Goal: Information Seeking & Learning: Learn about a topic

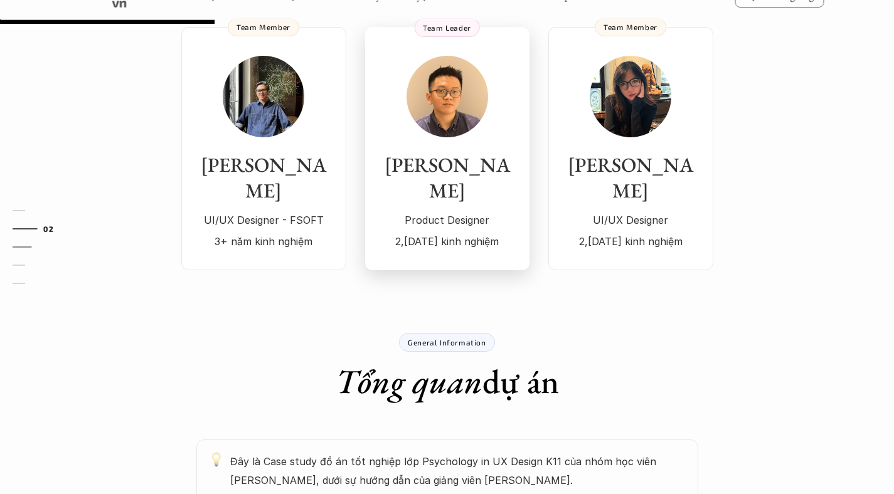
scroll to position [357, 0]
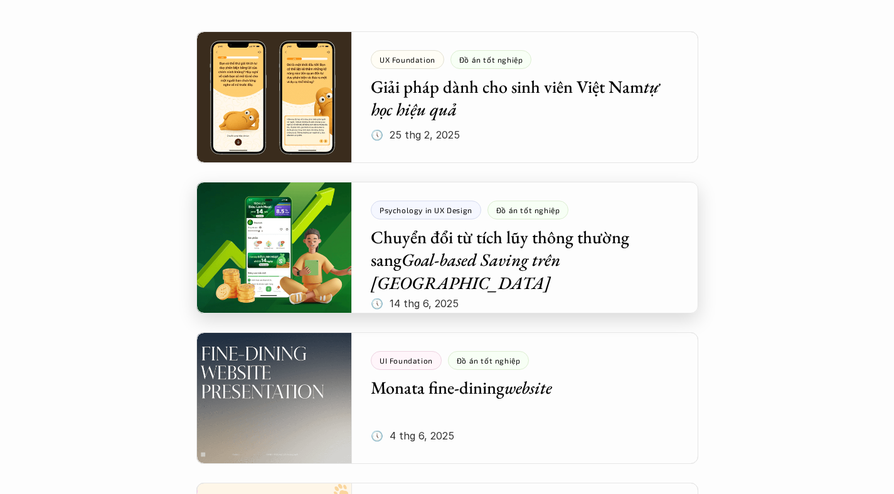
scroll to position [270, 0]
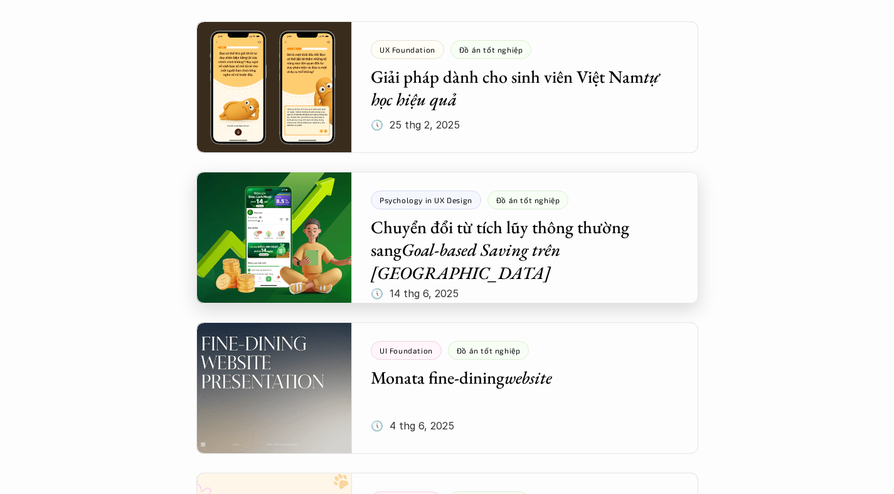
click at [403, 255] on div at bounding box center [447, 238] width 502 height 132
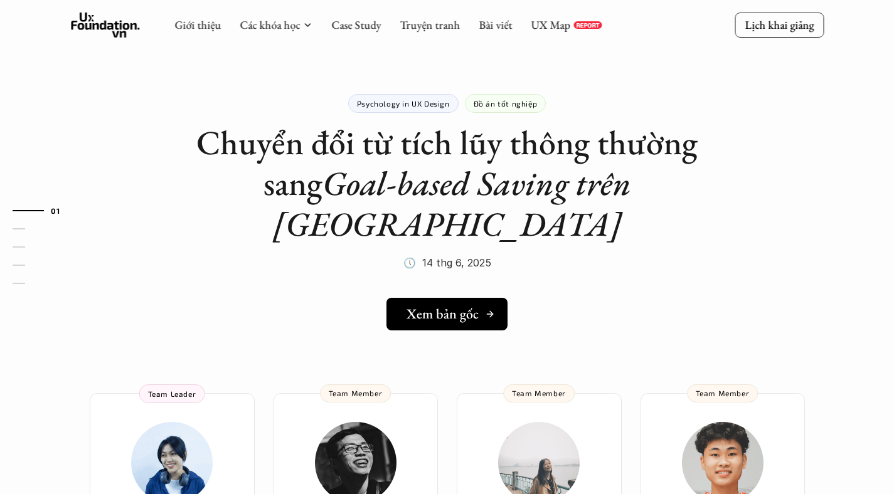
click at [408, 306] on h5 "Xem bản gốc" at bounding box center [443, 314] width 72 height 16
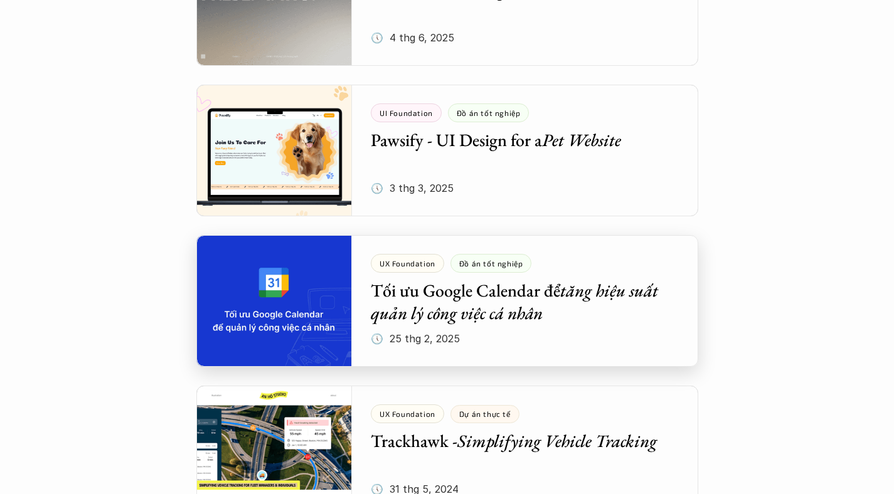
scroll to position [660, 0]
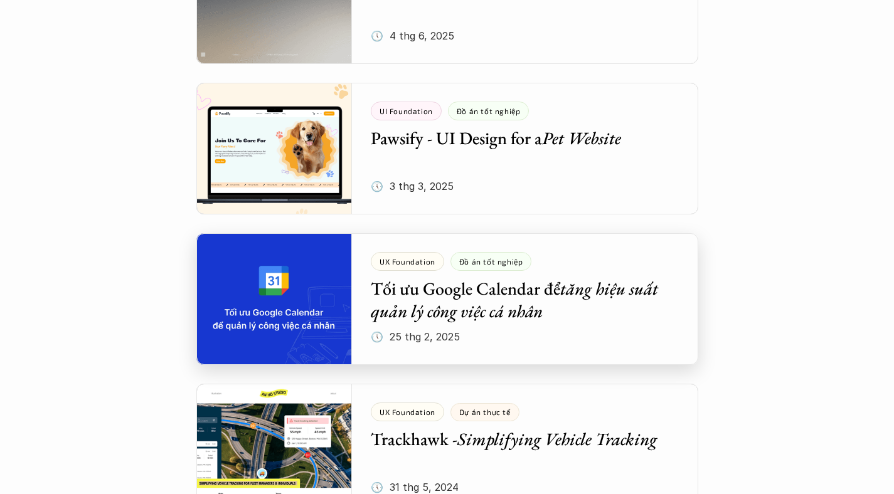
click at [293, 312] on div at bounding box center [447, 299] width 502 height 132
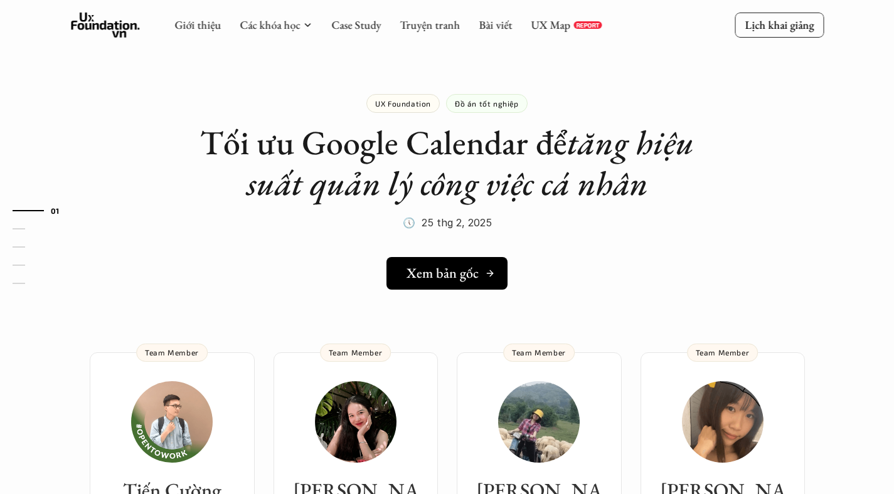
click at [439, 268] on h5 "Xem bản gốc" at bounding box center [443, 273] width 72 height 16
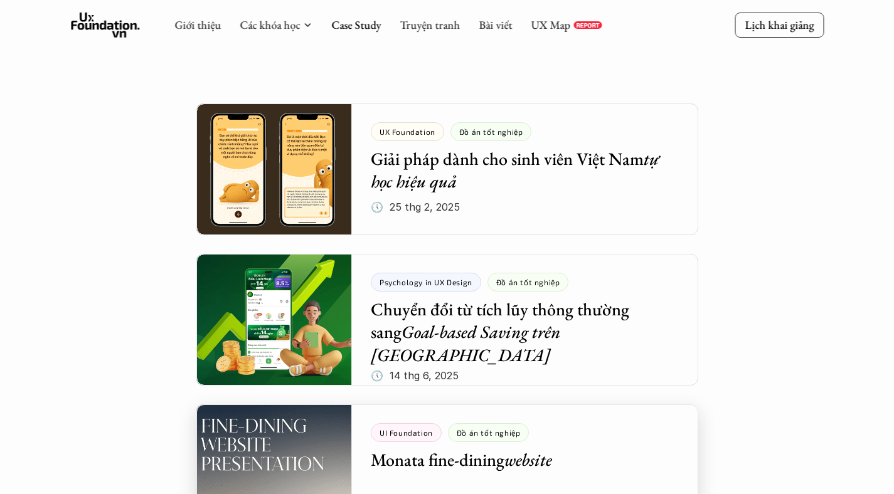
scroll to position [113, 0]
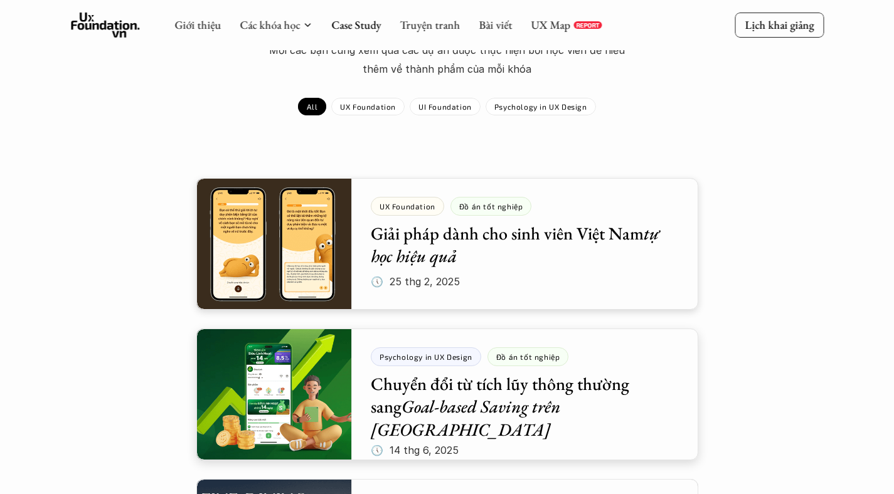
click at [287, 358] on div at bounding box center [447, 395] width 502 height 132
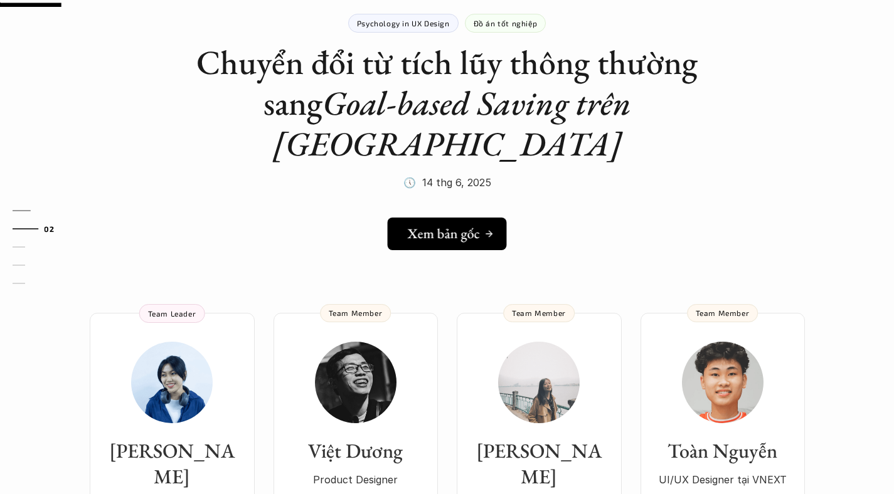
scroll to position [107, 0]
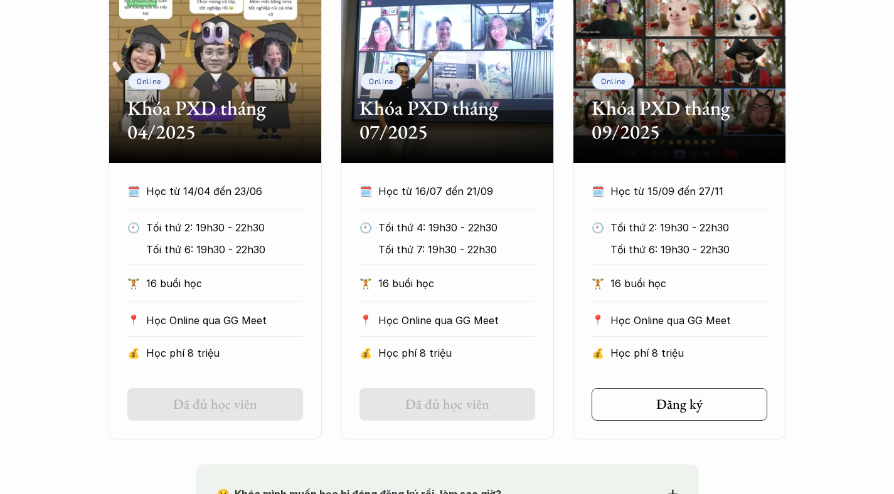
scroll to position [653, 0]
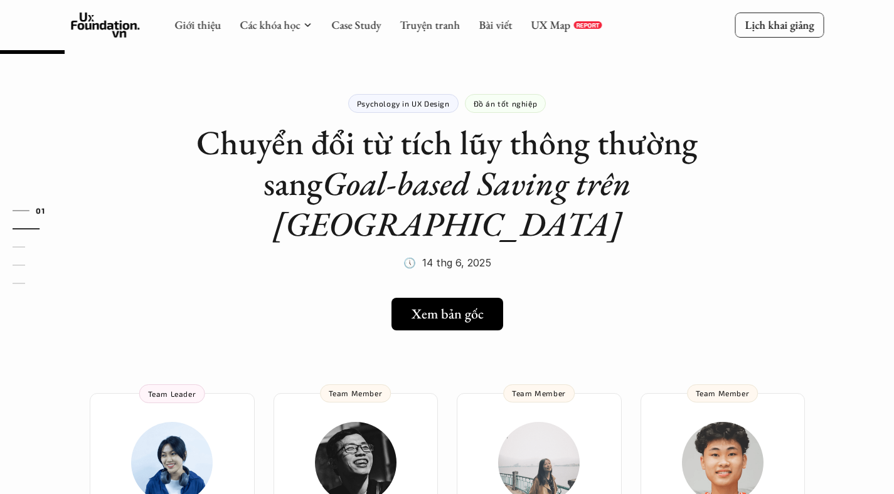
scroll to position [107, 0]
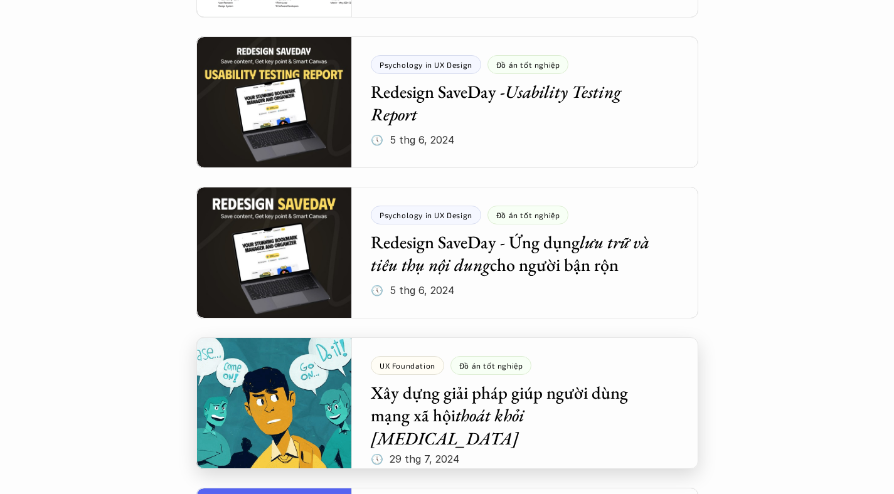
scroll to position [1159, 0]
click at [631, 412] on div at bounding box center [447, 403] width 502 height 132
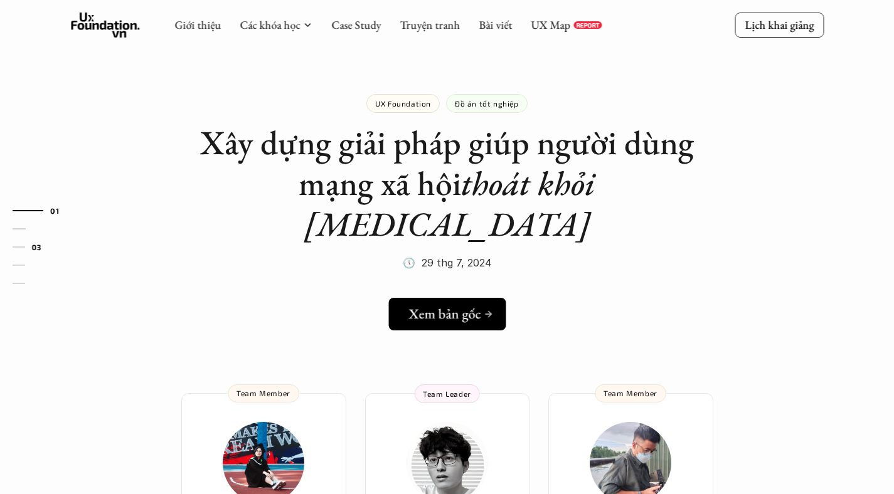
click at [417, 306] on h5 "Xem bản gốc" at bounding box center [443, 314] width 72 height 16
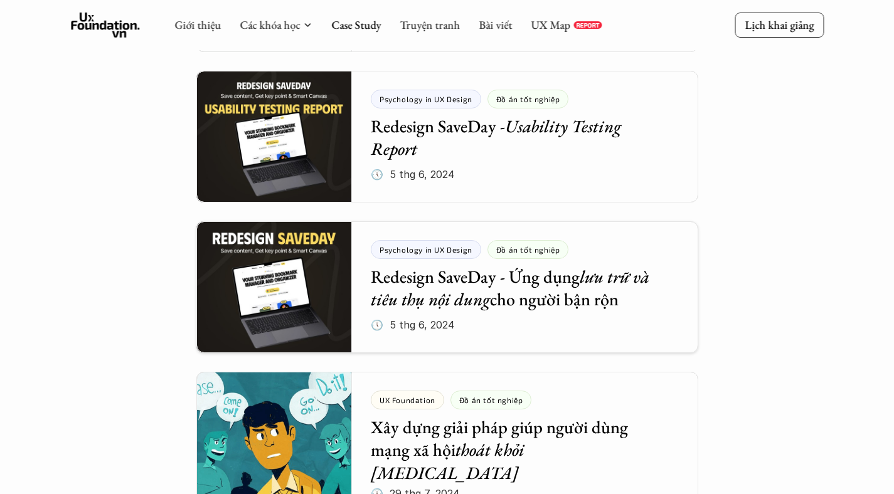
scroll to position [1113, 0]
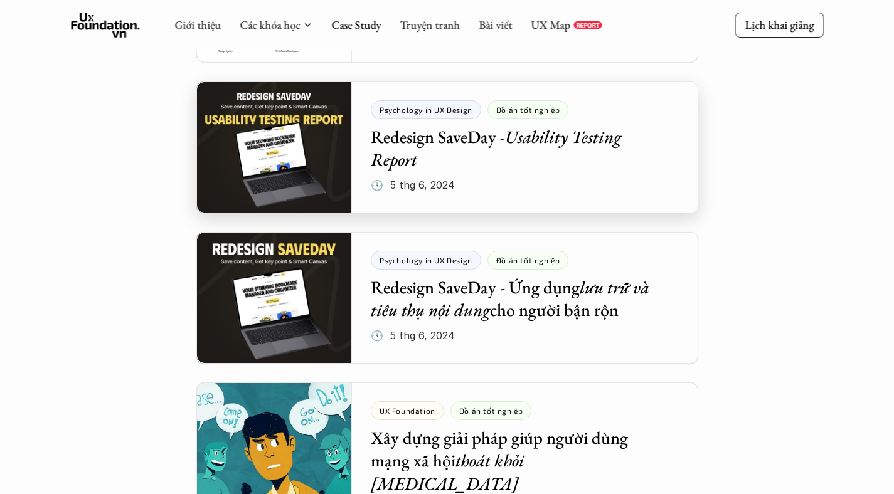
click at [281, 181] on div at bounding box center [447, 148] width 502 height 132
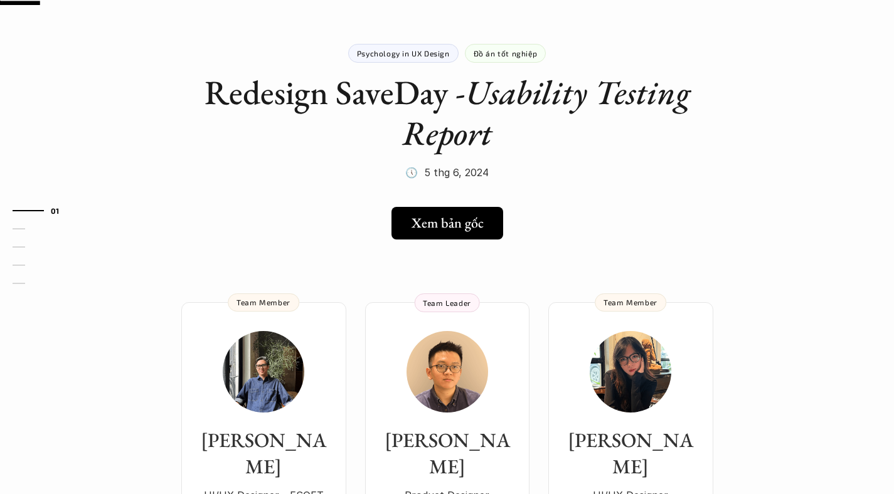
scroll to position [61, 0]
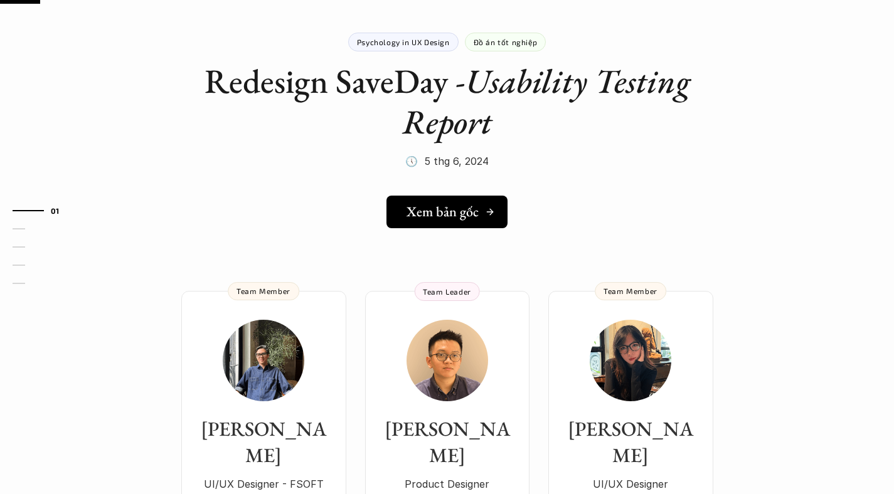
click at [434, 213] on h5 "Xem bản gốc" at bounding box center [443, 212] width 72 height 16
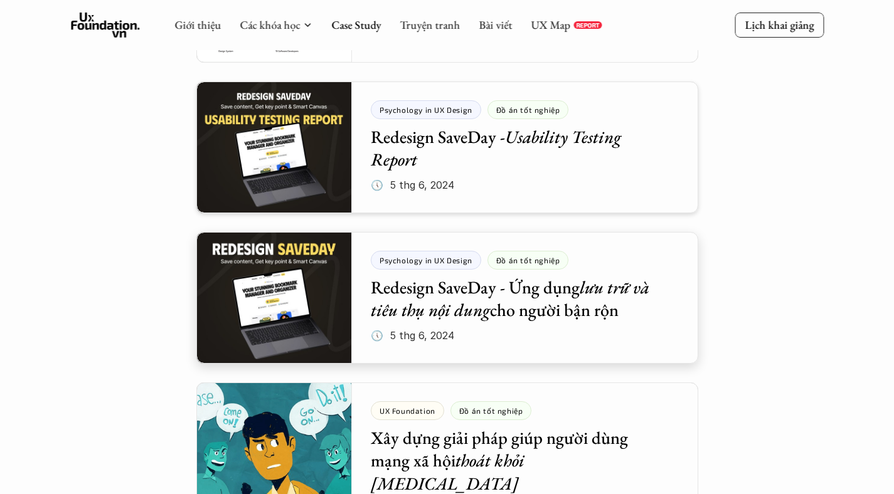
click at [418, 292] on div at bounding box center [447, 298] width 502 height 132
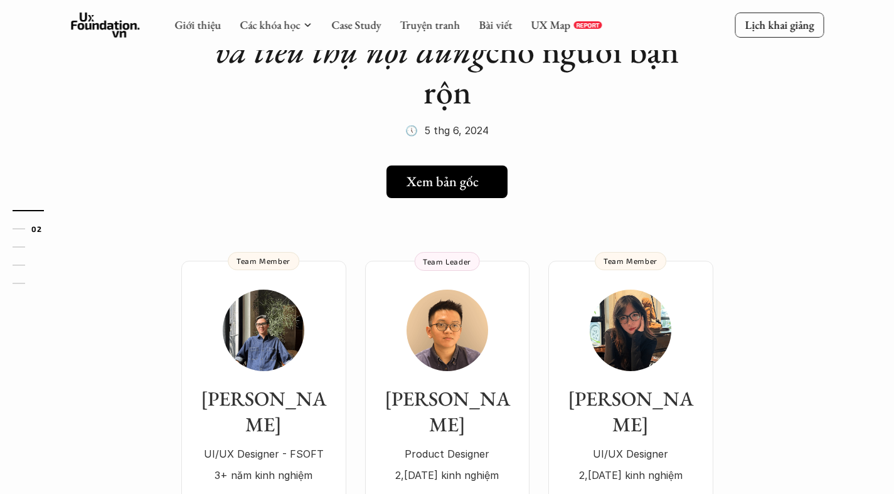
scroll to position [198, 0]
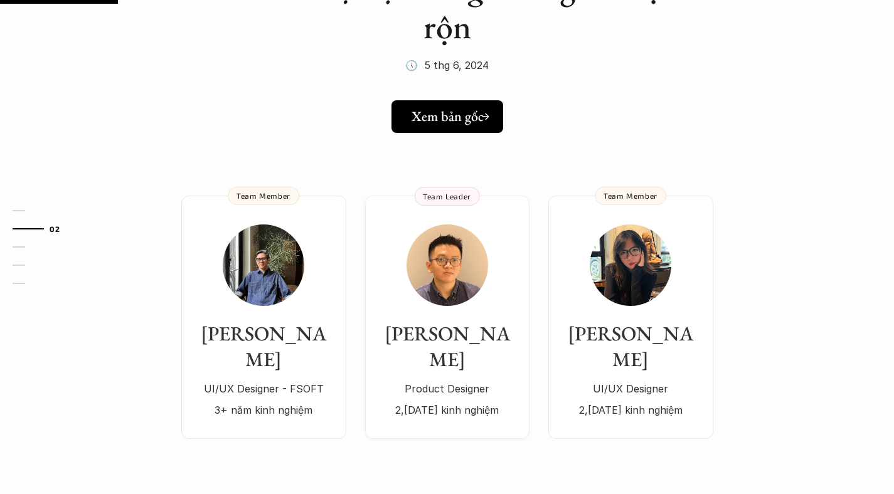
click at [440, 127] on link "Xem bản gốc" at bounding box center [447, 116] width 112 height 33
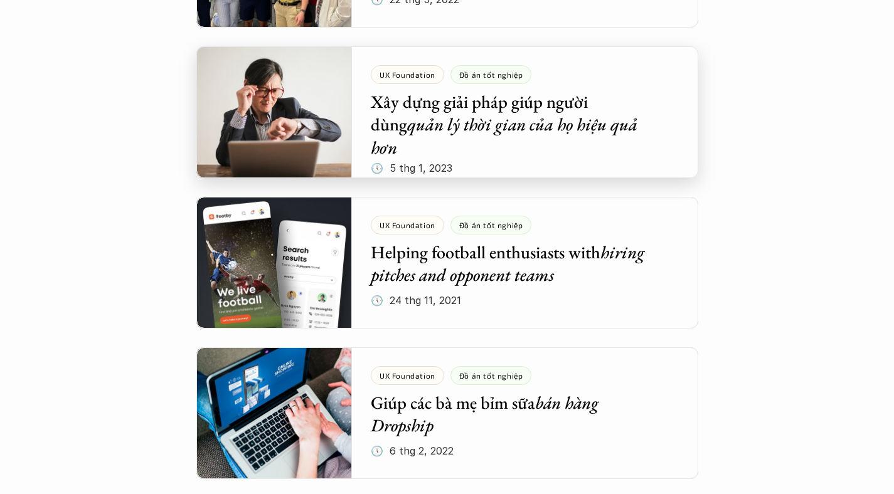
scroll to position [3473, 0]
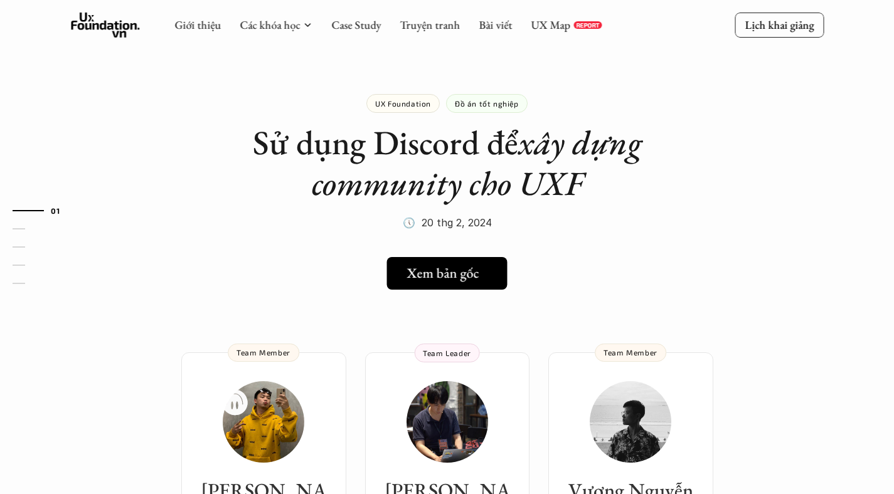
click at [434, 279] on h5 "Xem bản gốc" at bounding box center [443, 273] width 72 height 16
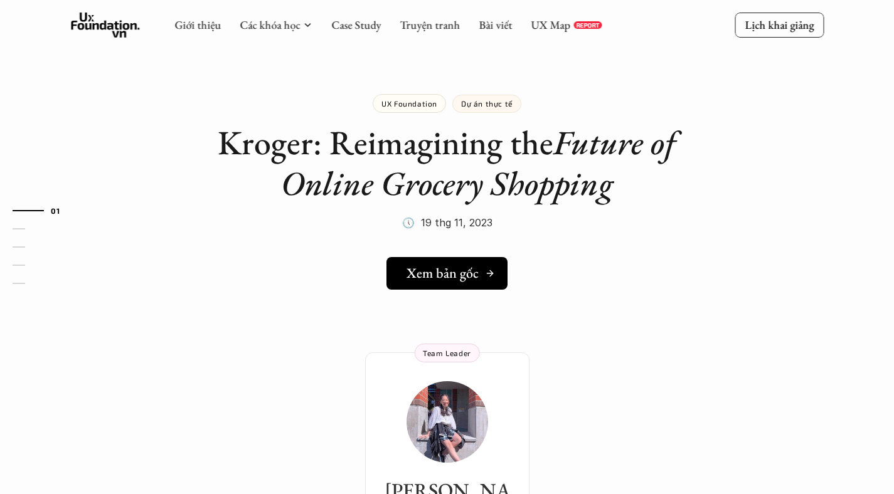
click at [427, 273] on h5 "Xem bản gốc" at bounding box center [443, 273] width 72 height 16
